Goal: Find specific page/section

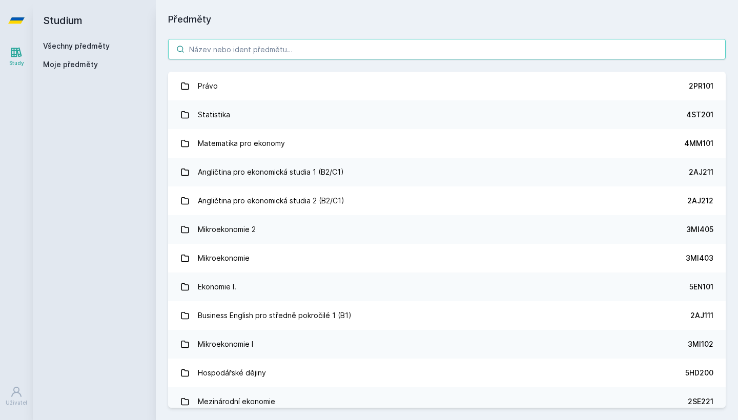
click at [286, 50] on input "search" at bounding box center [446, 49] width 557 height 20
paste input "TVSOS1"
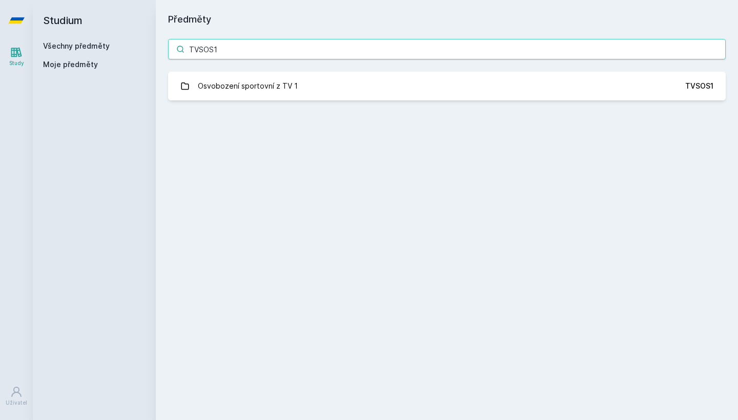
click at [369, 46] on input "TVSOS1" at bounding box center [446, 49] width 557 height 20
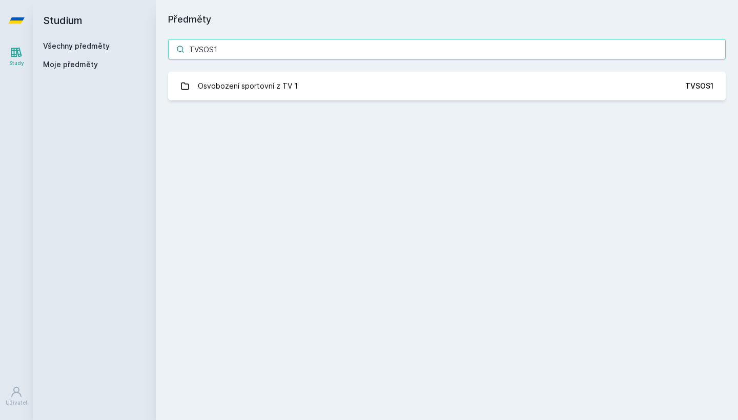
paste input "4SA630"
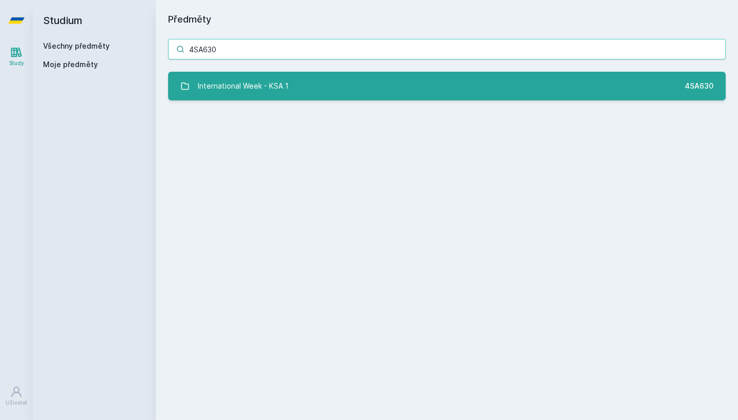
type input "4SA630"
click at [307, 83] on link "International Week - KSA 1 4SA630" at bounding box center [446, 86] width 557 height 29
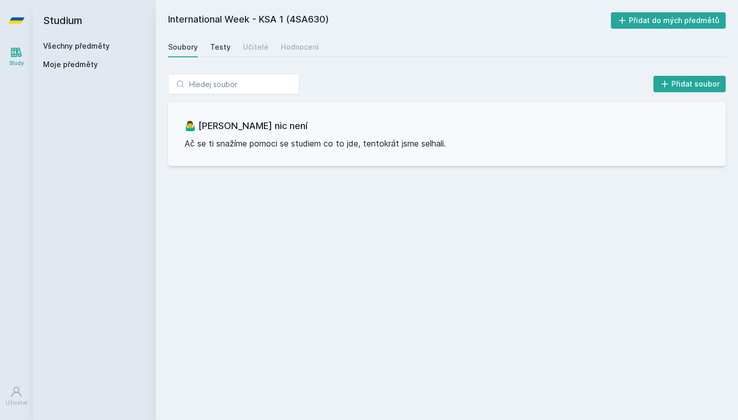
click at [222, 51] on div "Testy" at bounding box center [220, 47] width 20 height 10
click at [256, 50] on div "Učitelé" at bounding box center [256, 47] width 26 height 10
click at [293, 51] on div "Hodnocení" at bounding box center [300, 47] width 38 height 10
click at [307, 19] on h2 "International Week - KSA 1 (4SA630)" at bounding box center [389, 20] width 443 height 16
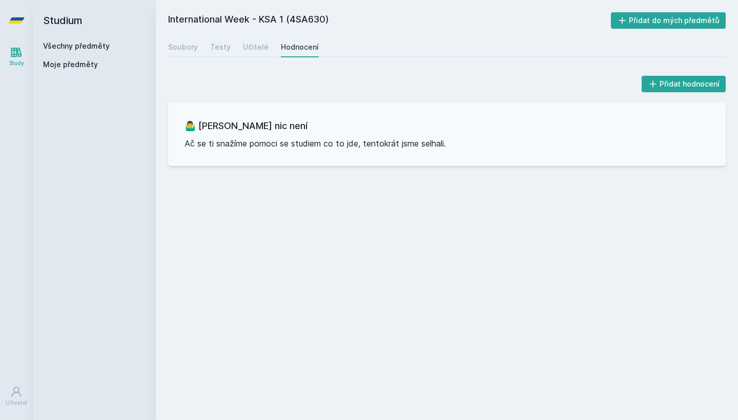
copy h2 "4SA630"
